Goal: Task Accomplishment & Management: Manage account settings

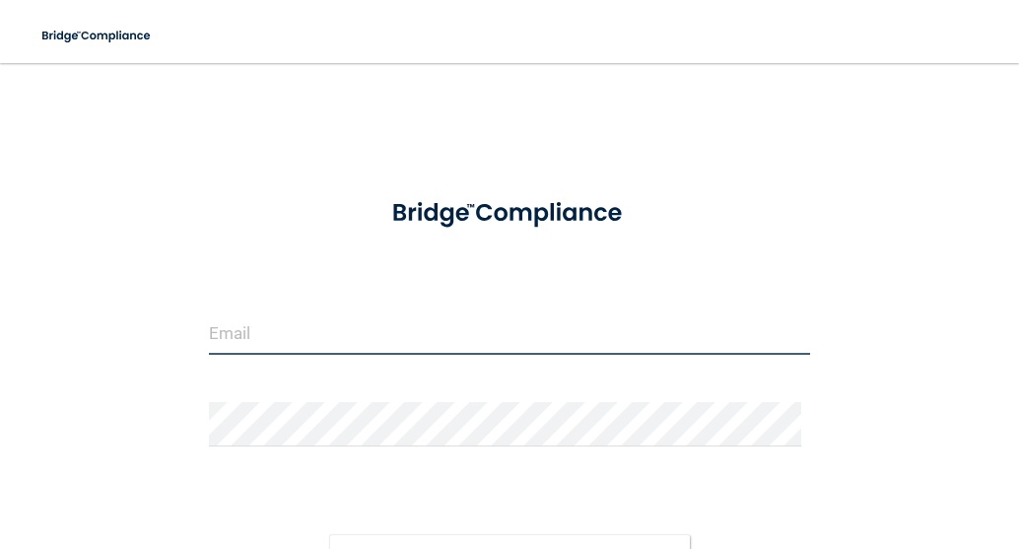
click at [292, 347] on input "email" at bounding box center [510, 332] width 602 height 44
type input "[EMAIL_ADDRESS][DOMAIN_NAME]"
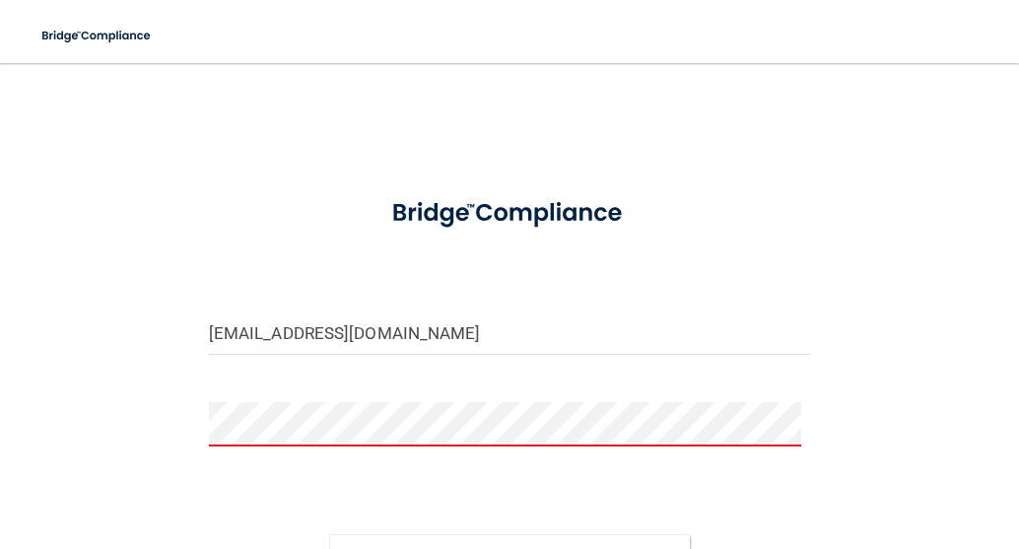
drag, startPoint x: 277, startPoint y: 447, endPoint x: 147, endPoint y: 485, distance: 135.7
click at [142, 485] on div "[EMAIL_ADDRESS][DOMAIN_NAME] Invalid email/password. You don't have permission …" at bounding box center [509, 379] width 940 height 592
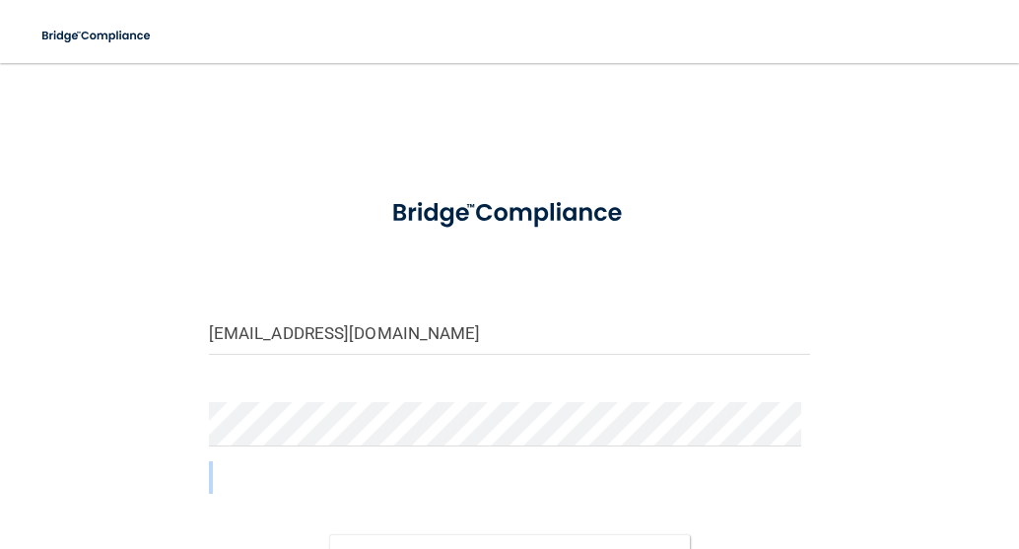
click at [852, 496] on div "[EMAIL_ADDRESS][DOMAIN_NAME] Invalid email/password. You don't have permission …" at bounding box center [509, 379] width 940 height 592
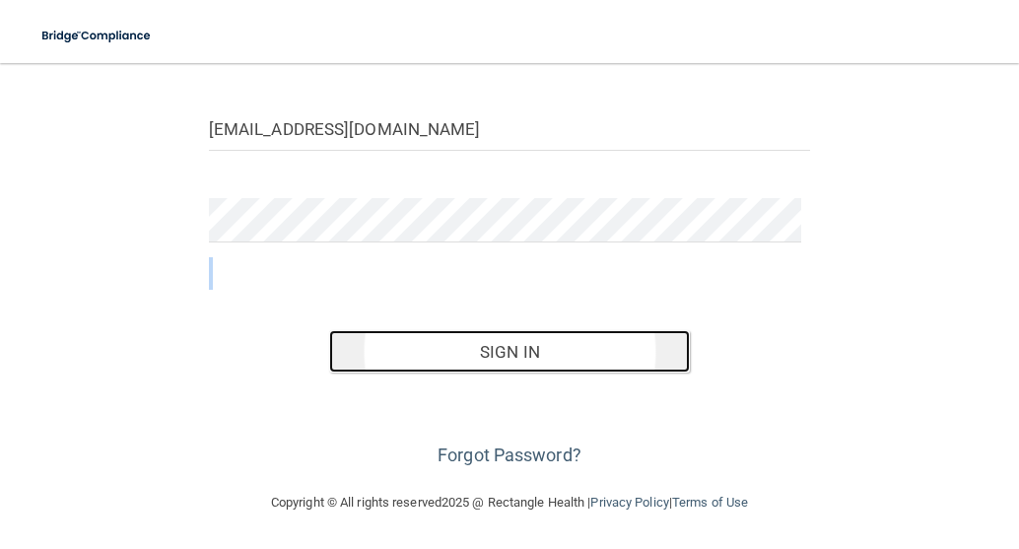
click at [518, 348] on button "Sign In" at bounding box center [509, 351] width 361 height 43
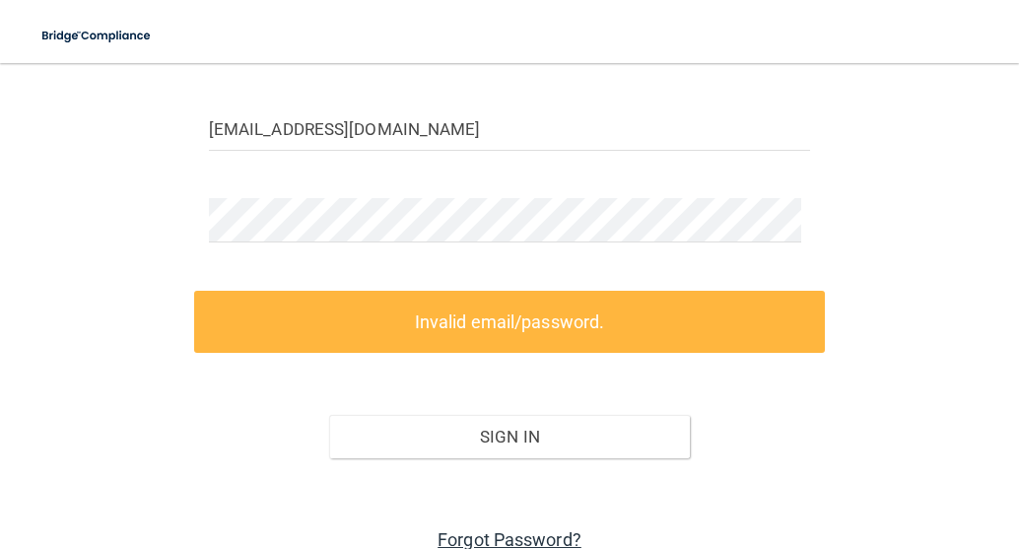
click at [514, 532] on link "Forgot Password?" at bounding box center [510, 539] width 144 height 21
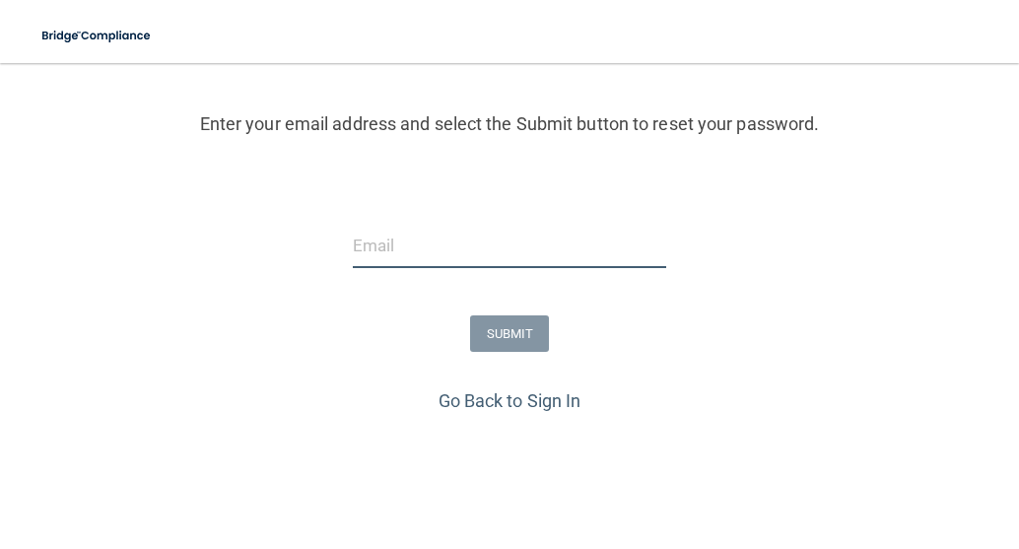
click at [366, 253] on input "email" at bounding box center [509, 246] width 313 height 44
type input "[EMAIL_ADDRESS][DOMAIN_NAME]"
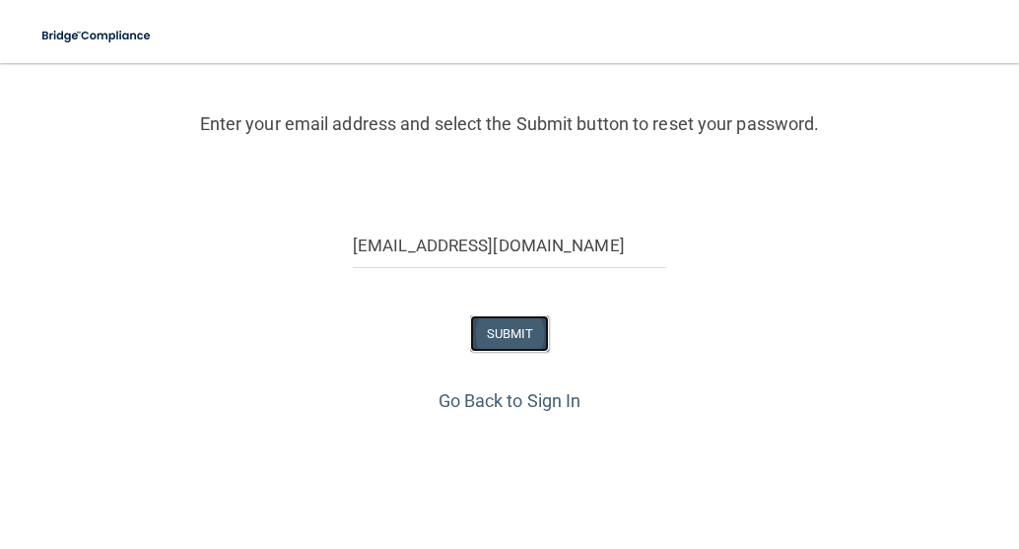
click at [490, 324] on button "SUBMIT" at bounding box center [510, 333] width 80 height 36
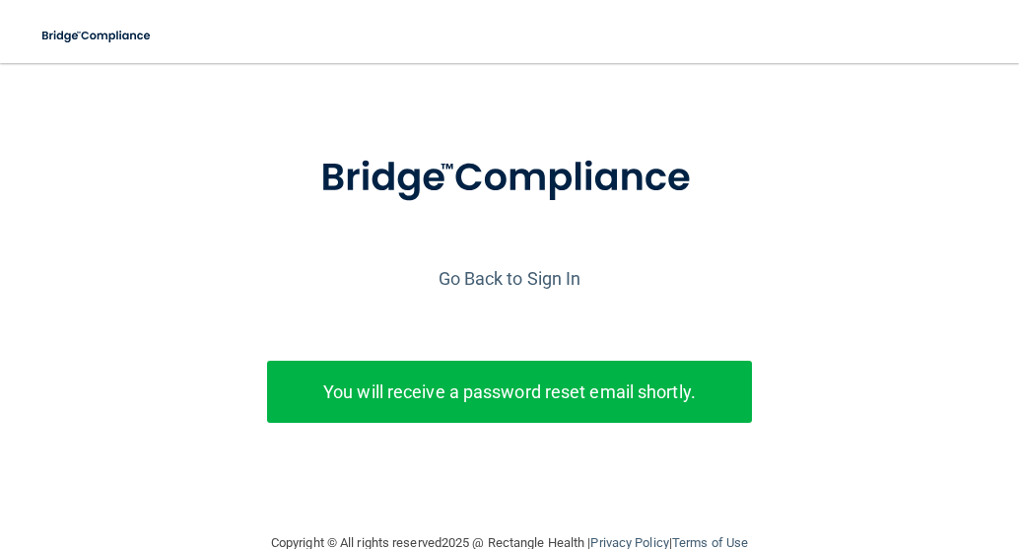
scroll to position [0, 0]
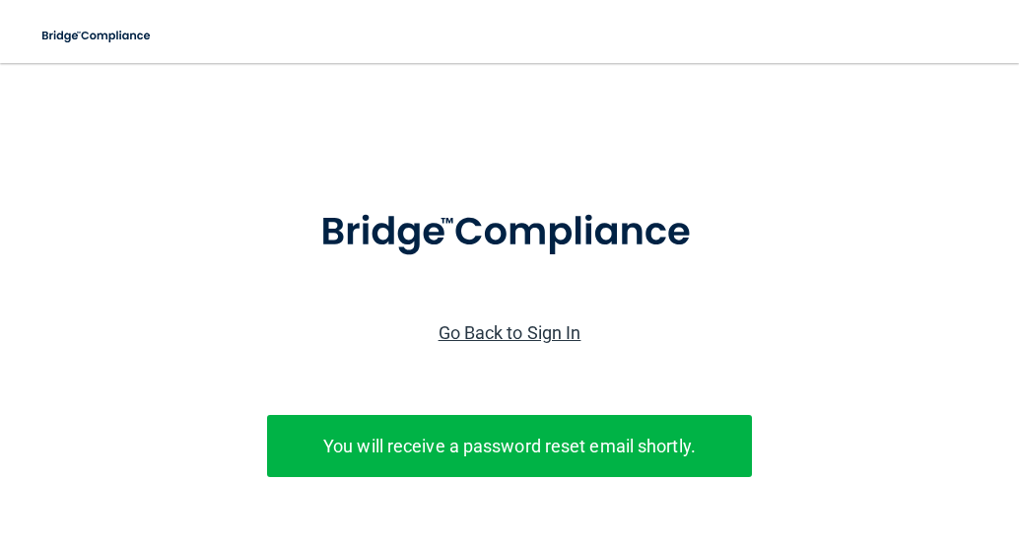
click at [499, 329] on link "Go Back to Sign In" at bounding box center [510, 332] width 143 height 21
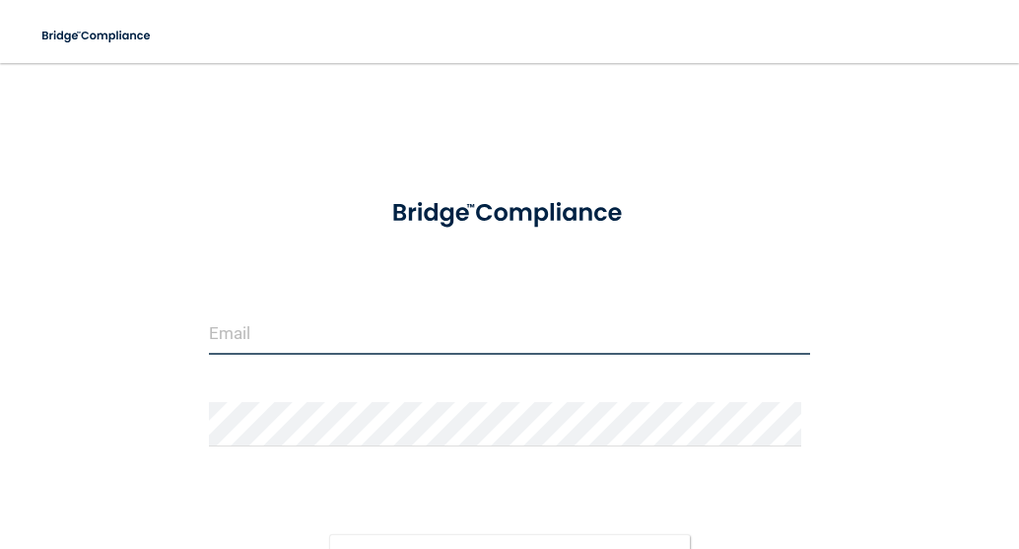
click at [288, 323] on input "email" at bounding box center [510, 332] width 602 height 44
type input "[EMAIL_ADDRESS][DOMAIN_NAME]"
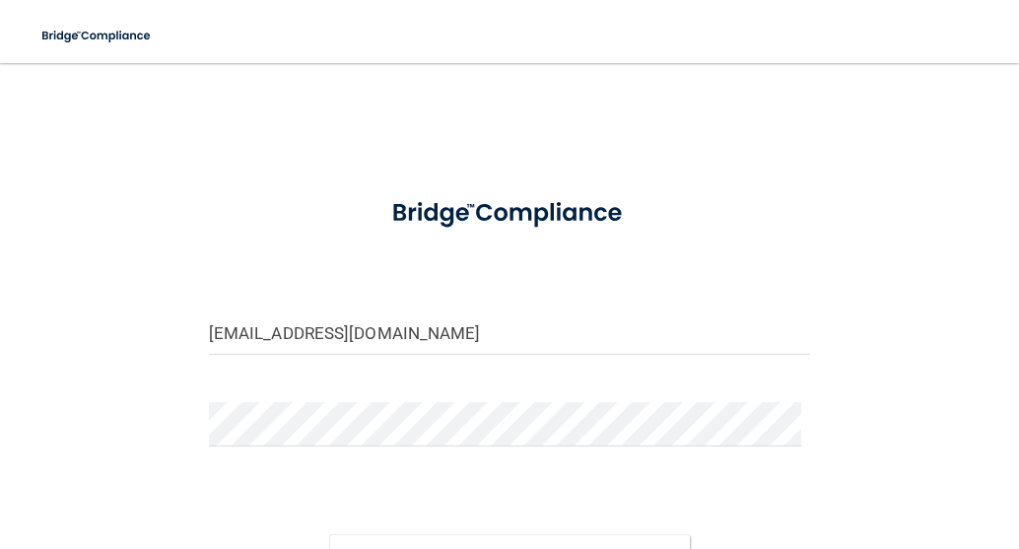
drag, startPoint x: 325, startPoint y: 375, endPoint x: 343, endPoint y: 377, distance: 17.9
click at [331, 379] on form "[EMAIL_ADDRESS][DOMAIN_NAME] Invalid email/password. You don't have permission …" at bounding box center [510, 428] width 602 height 494
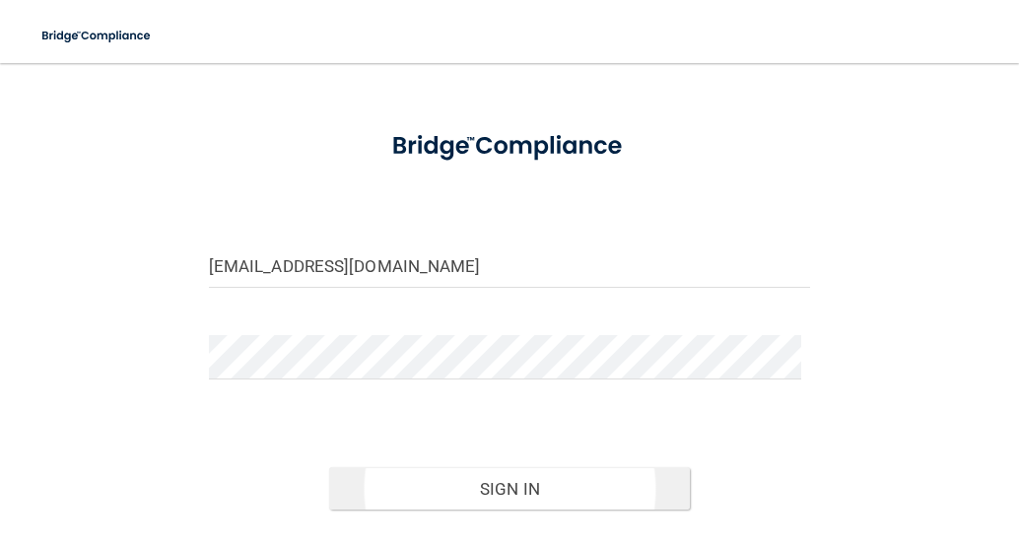
scroll to position [197, 0]
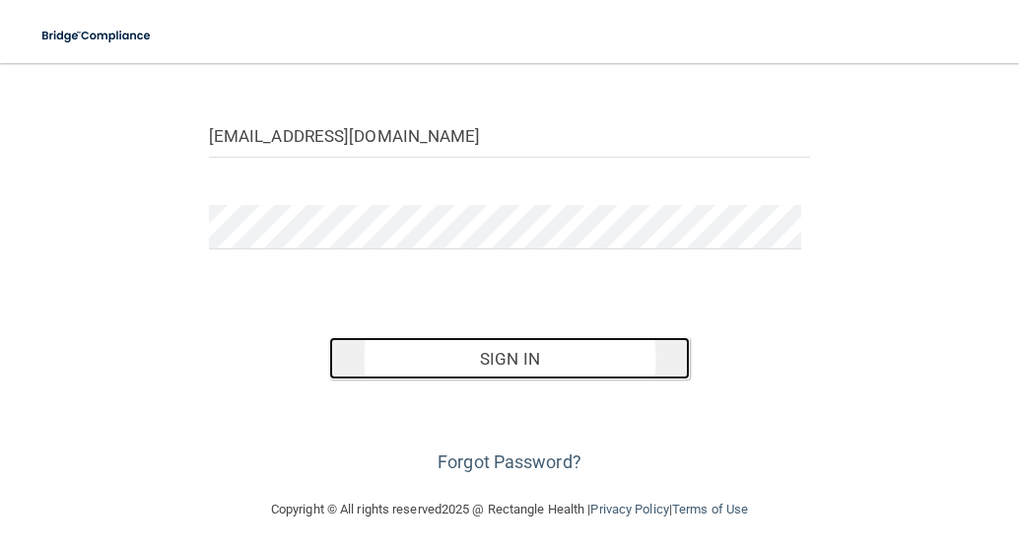
click at [510, 351] on button "Sign In" at bounding box center [509, 358] width 361 height 43
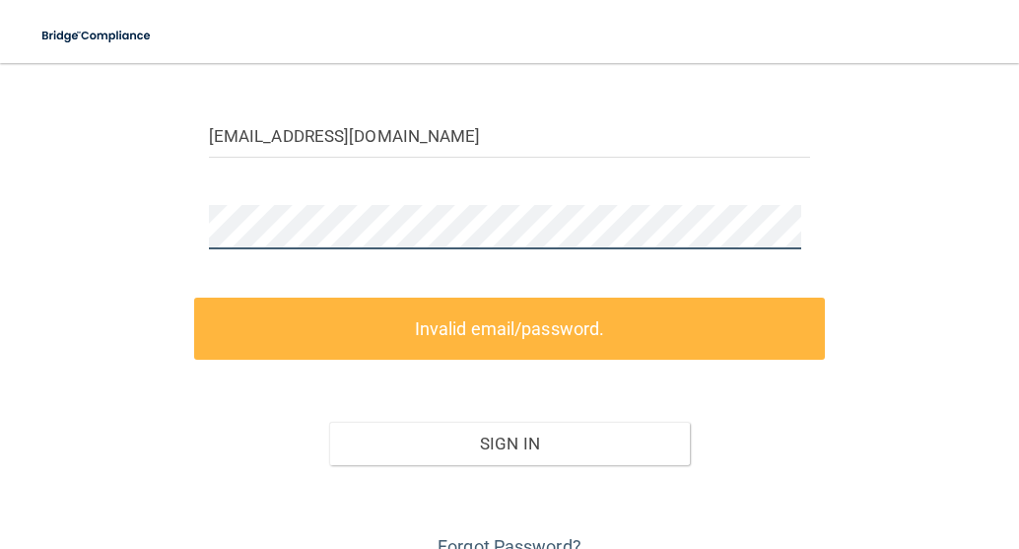
click at [0, 287] on html "Toggle navigation Manage My Enterprise Manage My Location [EMAIL_ADDRESS][DOMAI…" at bounding box center [509, 274] width 1019 height 549
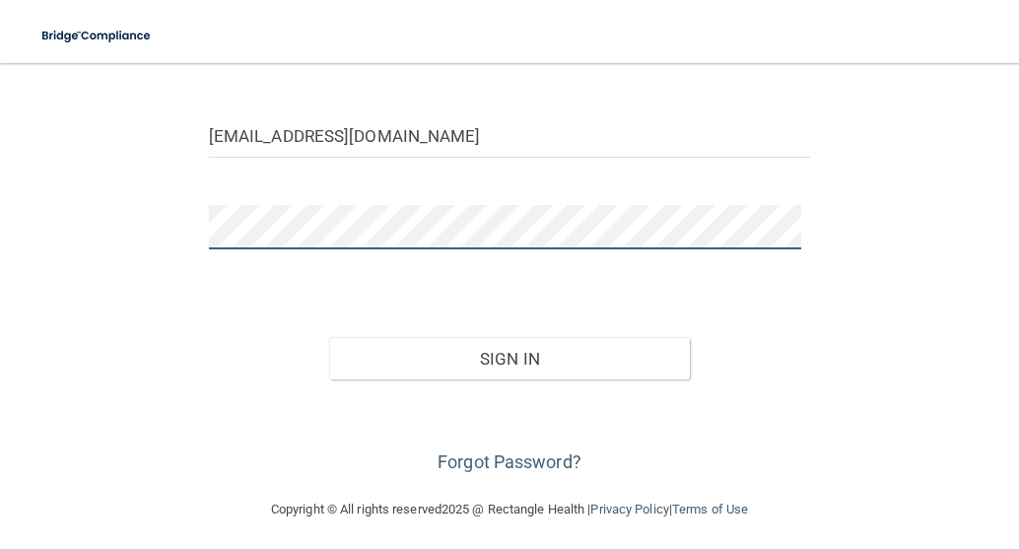
click at [329, 337] on button "Sign In" at bounding box center [509, 358] width 361 height 43
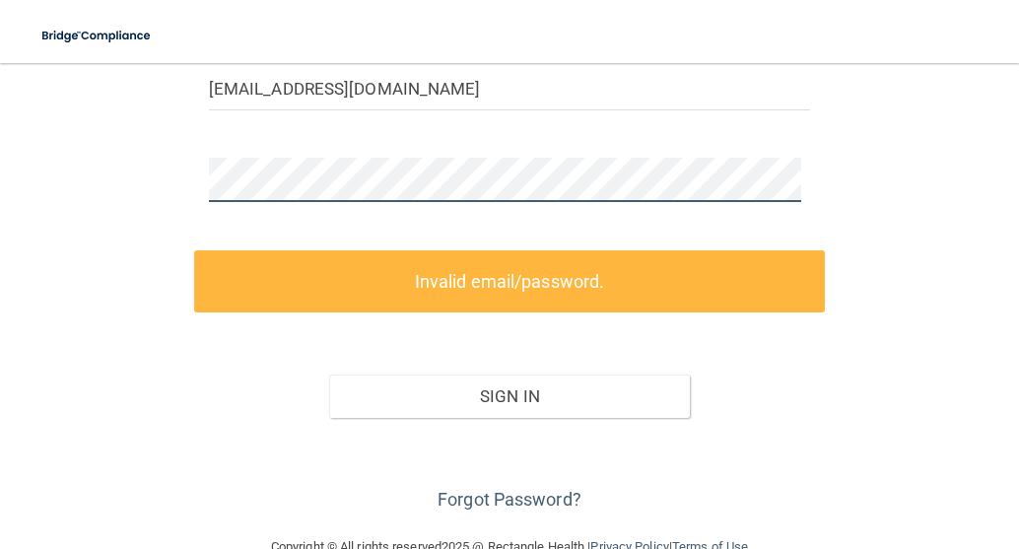
scroll to position [289, 0]
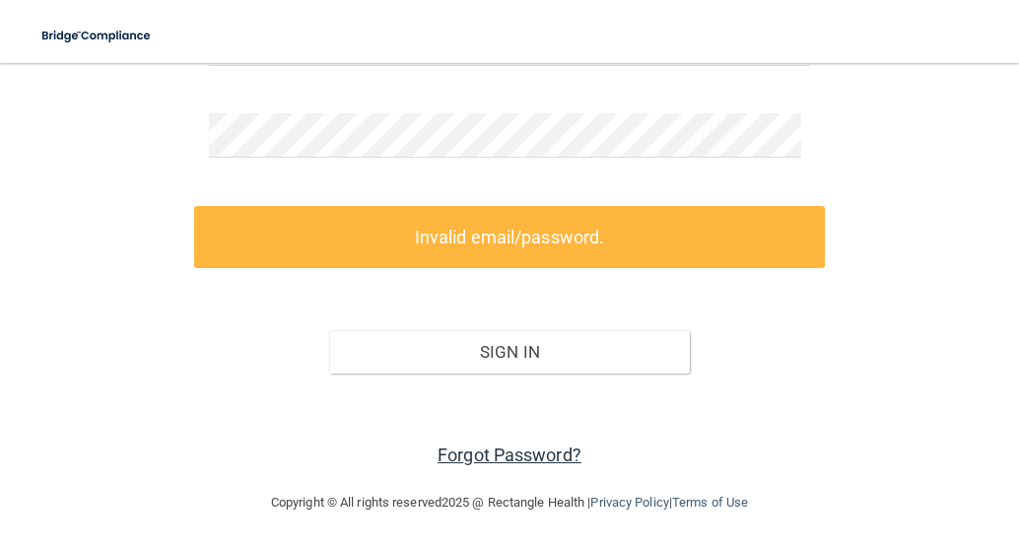
click at [489, 445] on link "Forgot Password?" at bounding box center [510, 455] width 144 height 21
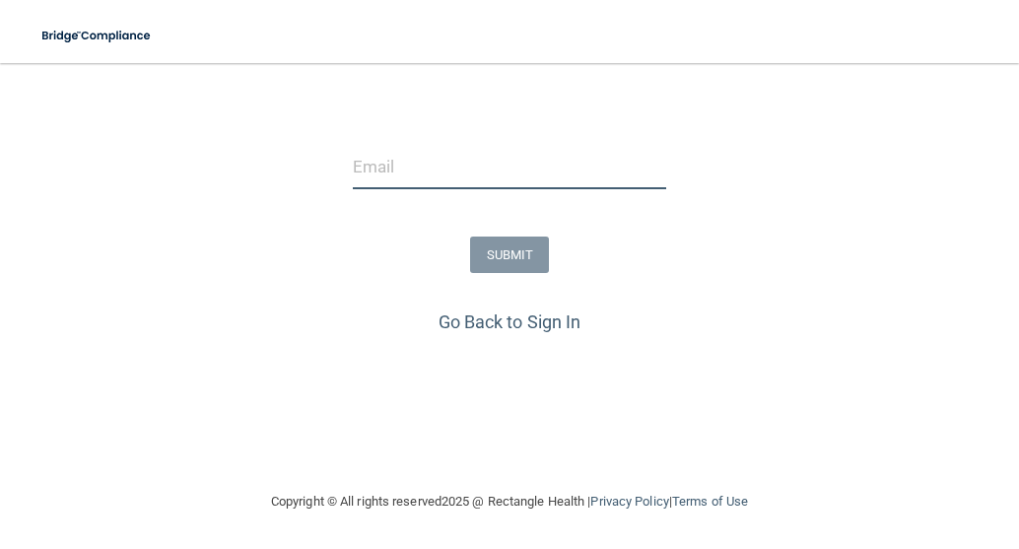
click at [469, 179] on input "email" at bounding box center [509, 167] width 313 height 44
type input "[EMAIL_ADDRESS][DOMAIN_NAME]"
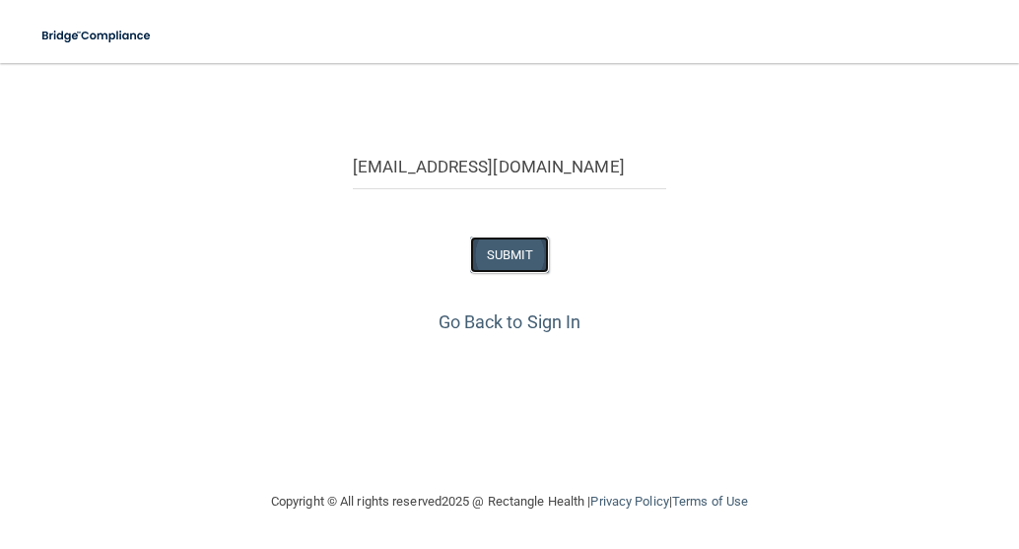
click at [500, 246] on button "SUBMIT" at bounding box center [510, 255] width 80 height 36
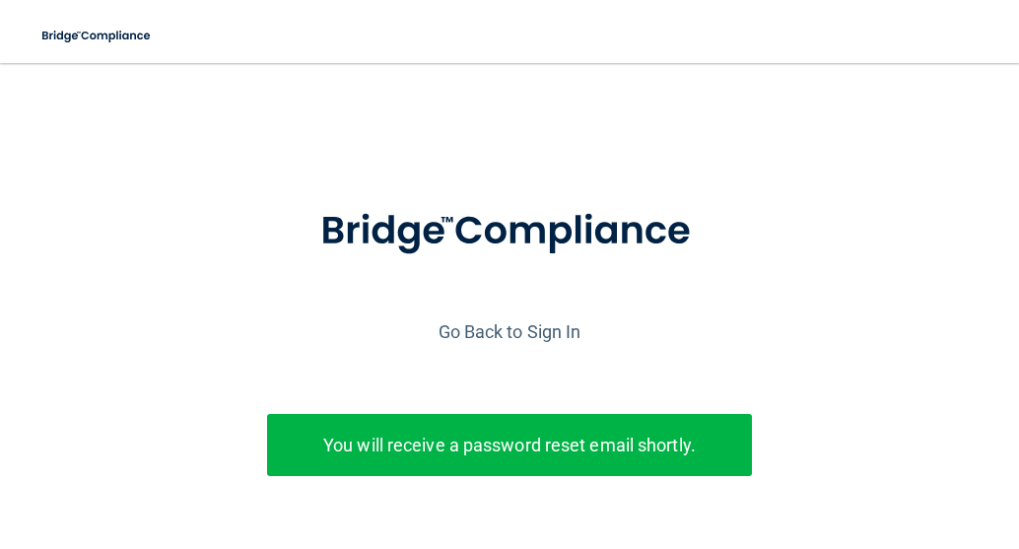
scroll to position [0, 0]
